Goal: Task Accomplishment & Management: Manage account settings

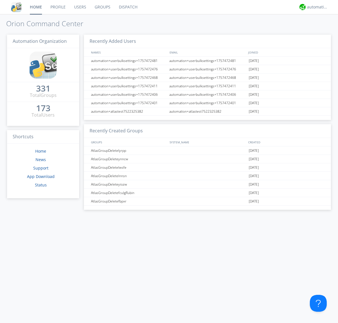
click at [80, 7] on link "Users" at bounding box center [80, 7] width 21 height 14
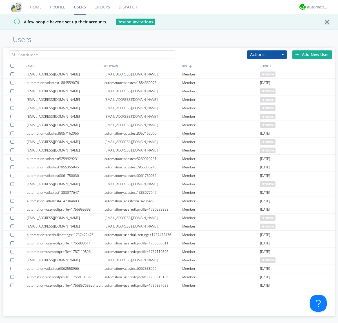
click at [312, 54] on div "Add New User" at bounding box center [311, 54] width 39 height 8
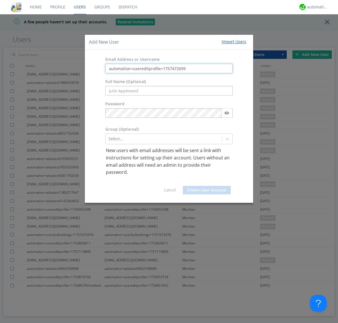
type input "automation+usereditprofile+1757472699"
click at [207, 190] on button "Create User Account" at bounding box center [207, 190] width 48 height 8
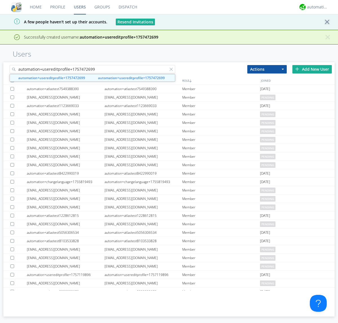
type input "automation+usereditprofile+1757472699"
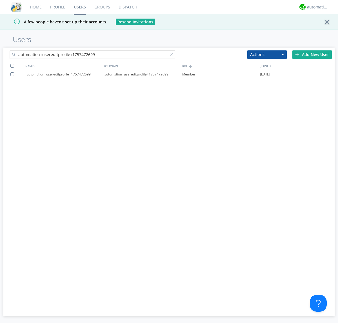
click at [143, 74] on div "automation+usereditprofile+1757472699" at bounding box center [144, 74] width 78 height 8
